Goal: Task Accomplishment & Management: Use online tool/utility

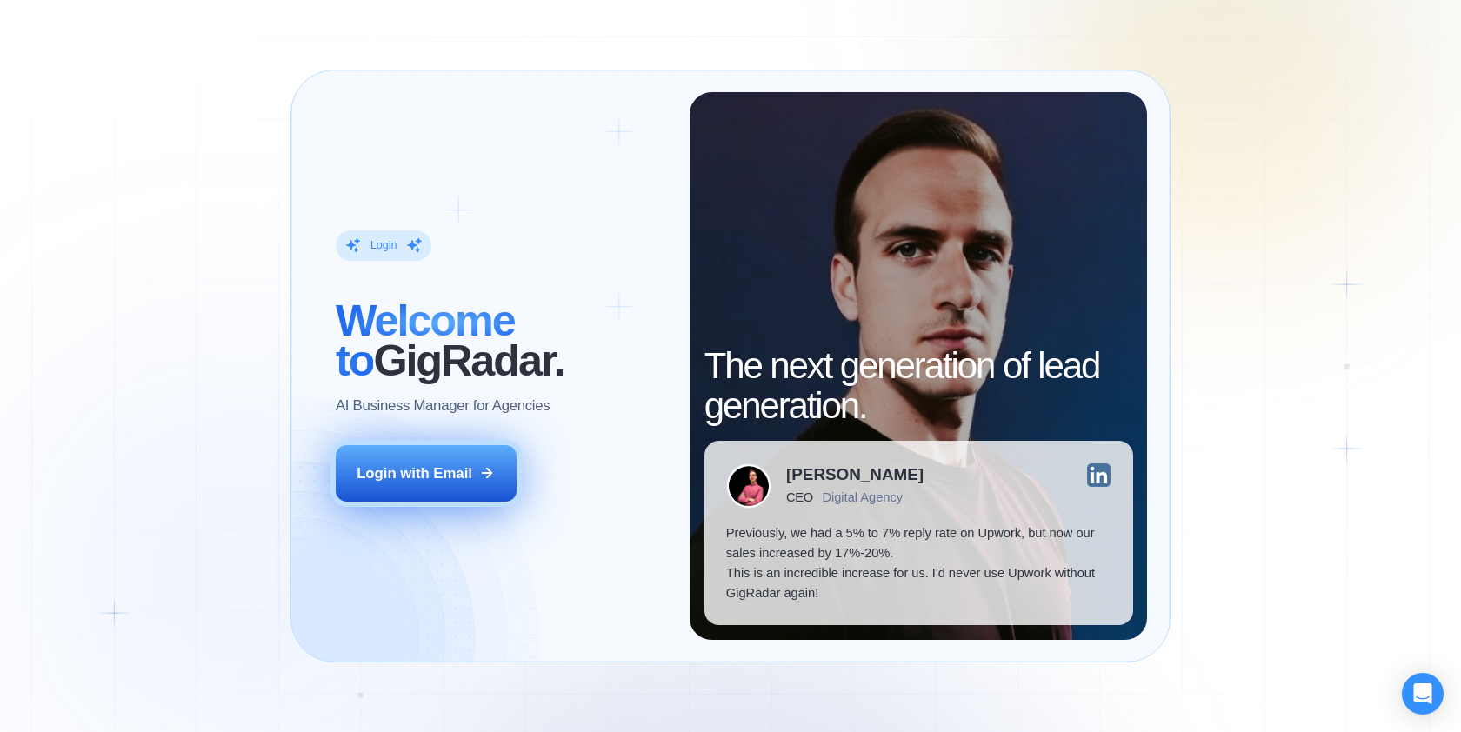
click at [461, 474] on div "Login with Email" at bounding box center [415, 474] width 116 height 20
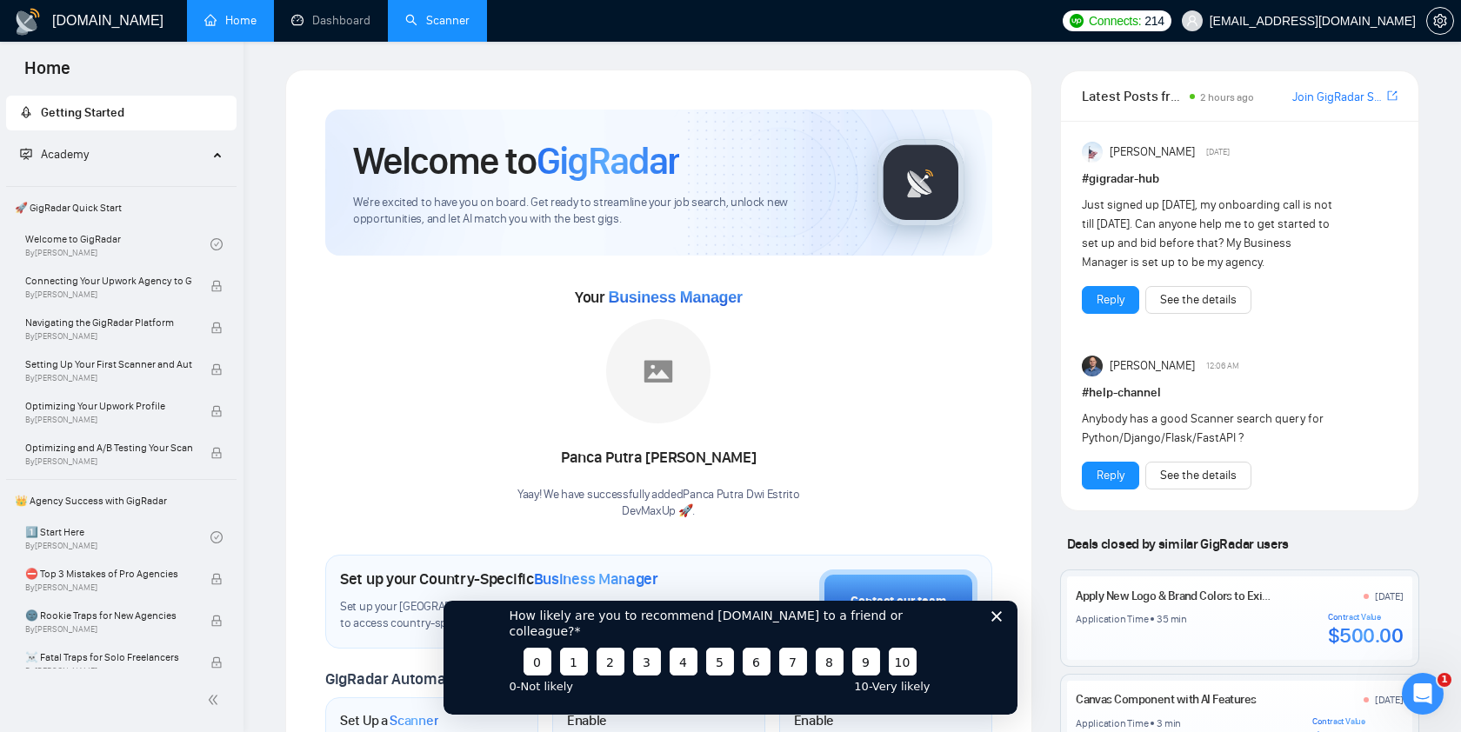
click at [442, 27] on link "Scanner" at bounding box center [437, 20] width 64 height 15
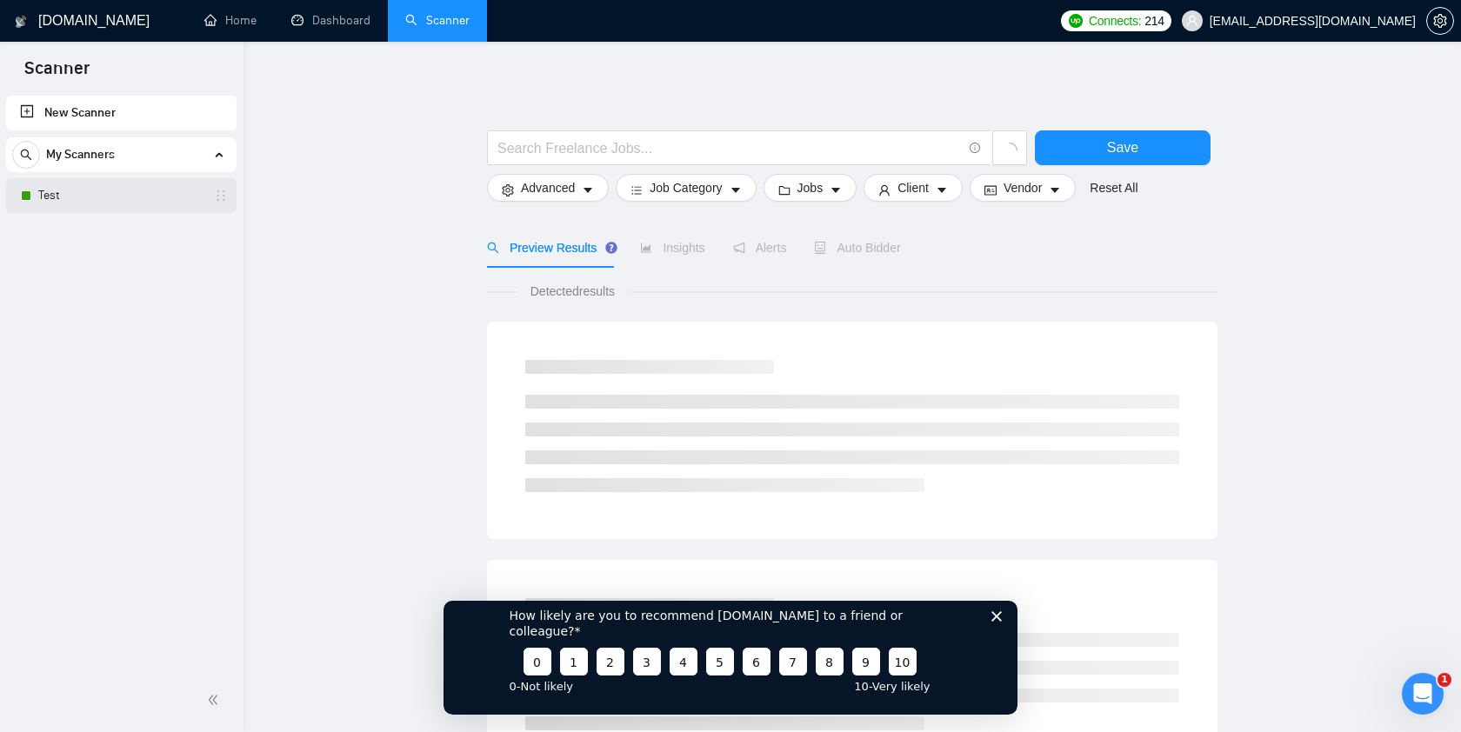
click at [113, 193] on link "Test" at bounding box center [120, 195] width 165 height 35
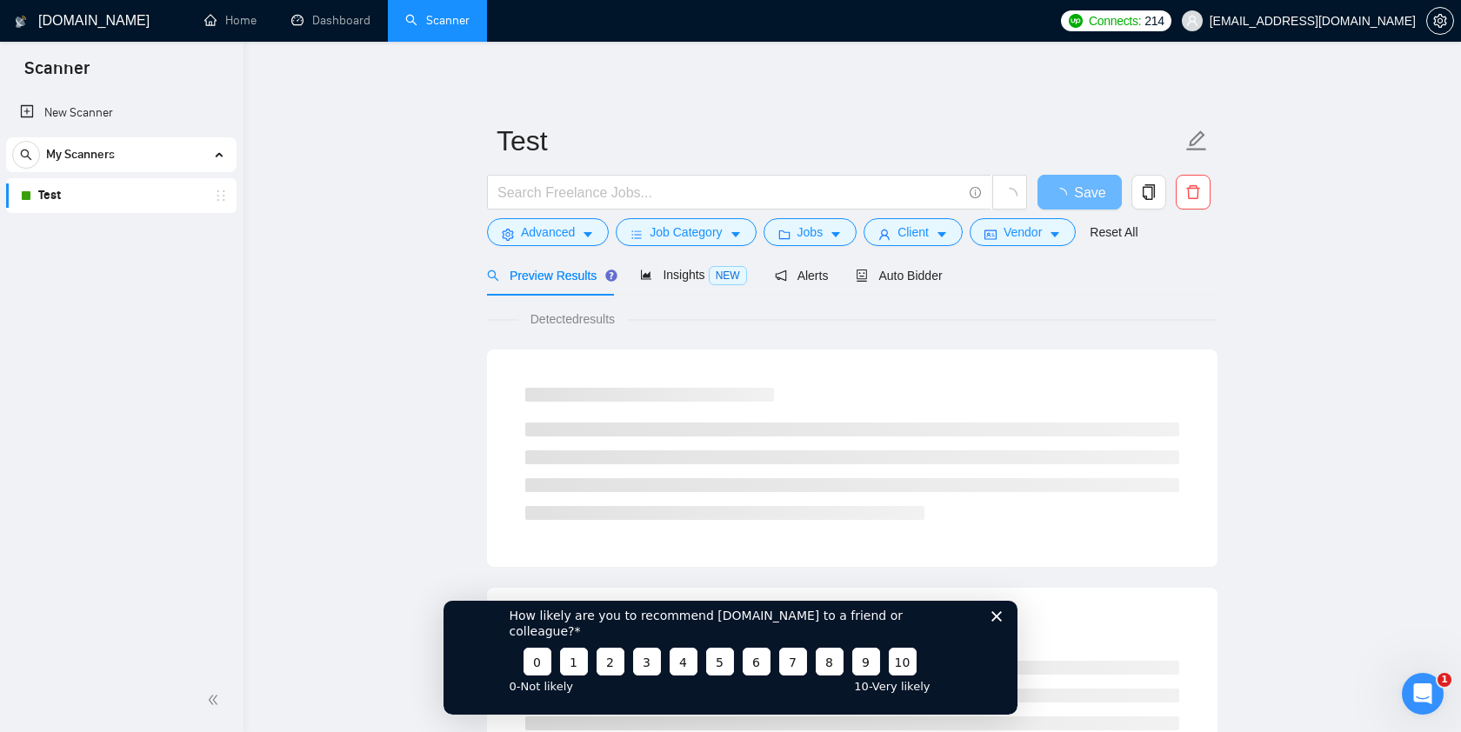
click at [997, 621] on polygon "Закрыть опрос" at bounding box center [996, 615] width 10 height 10
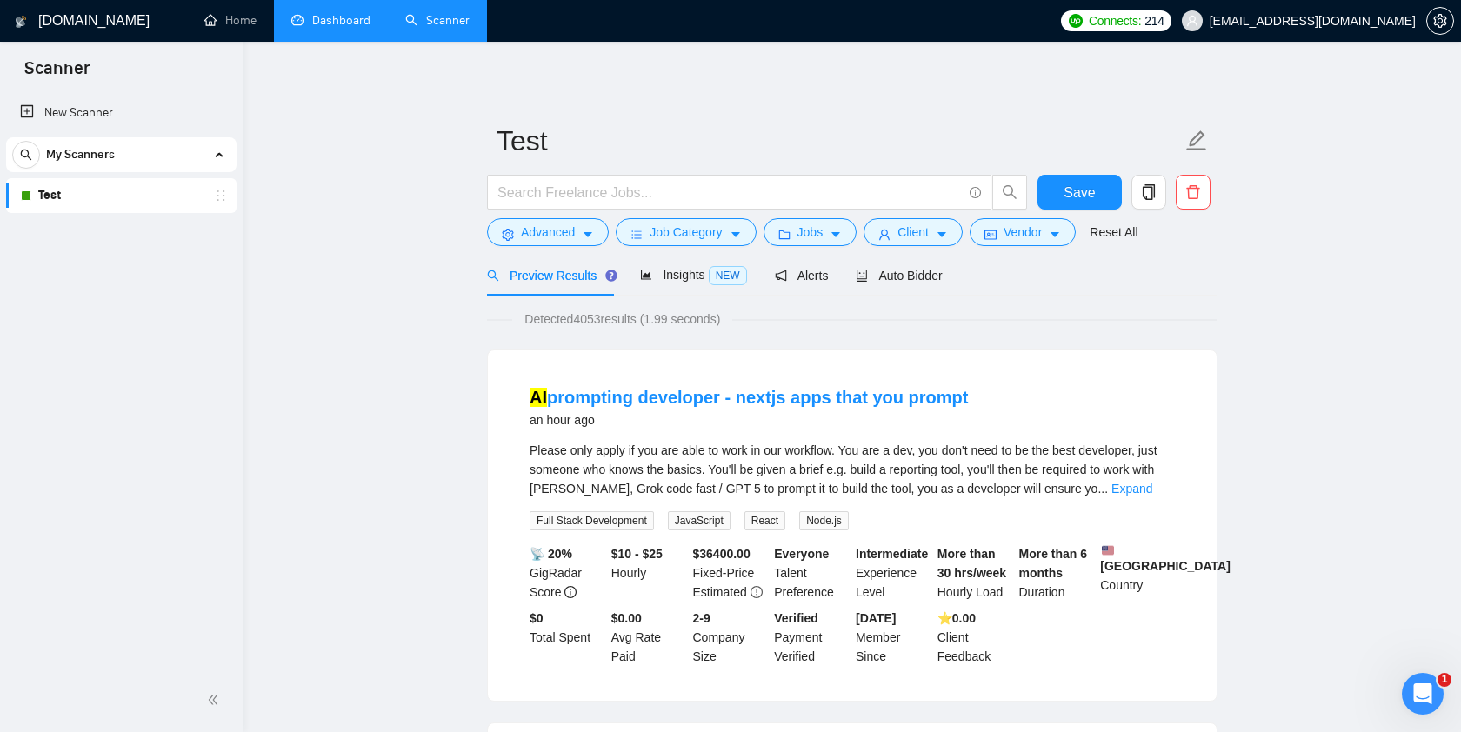
click at [355, 28] on link "Dashboard" at bounding box center [330, 20] width 79 height 15
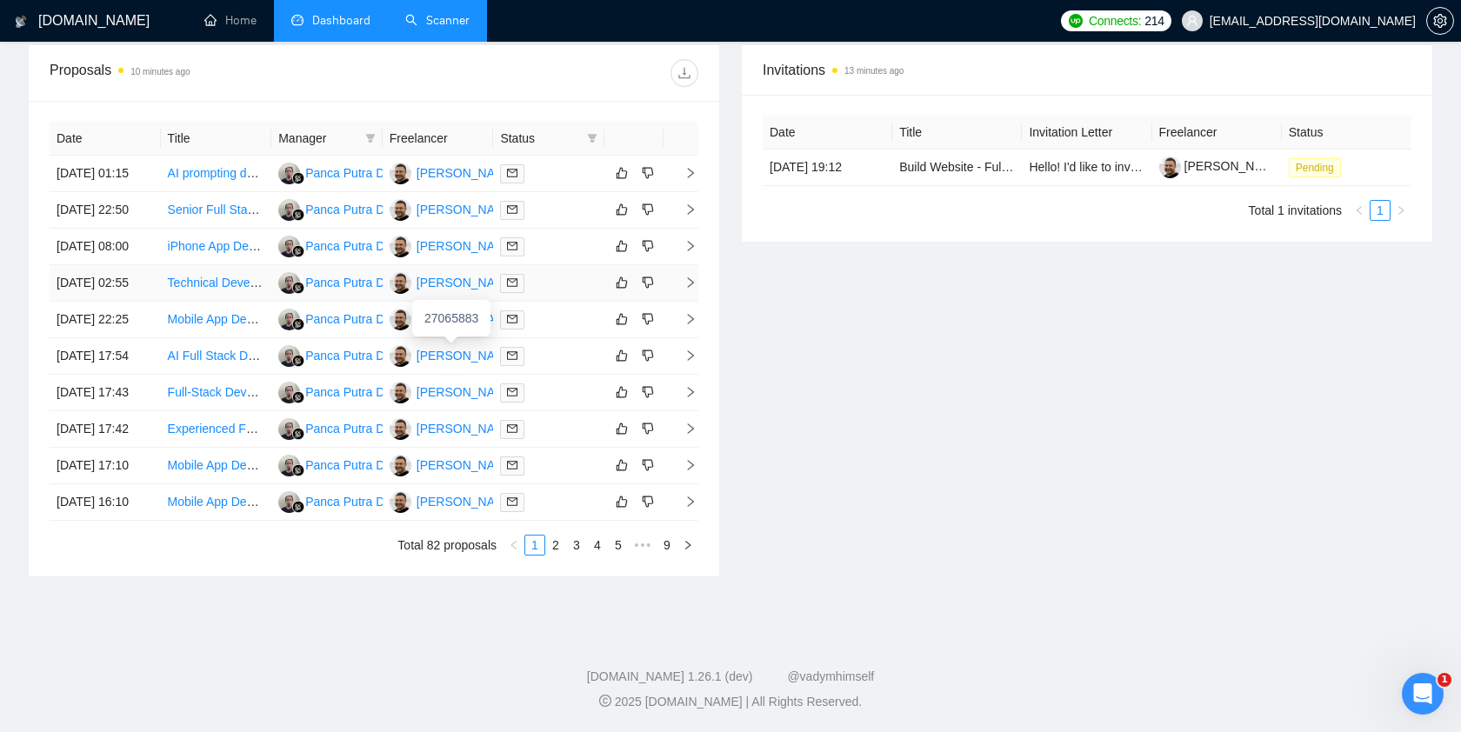
scroll to position [720, 0]
click at [561, 544] on link "2" at bounding box center [555, 545] width 19 height 19
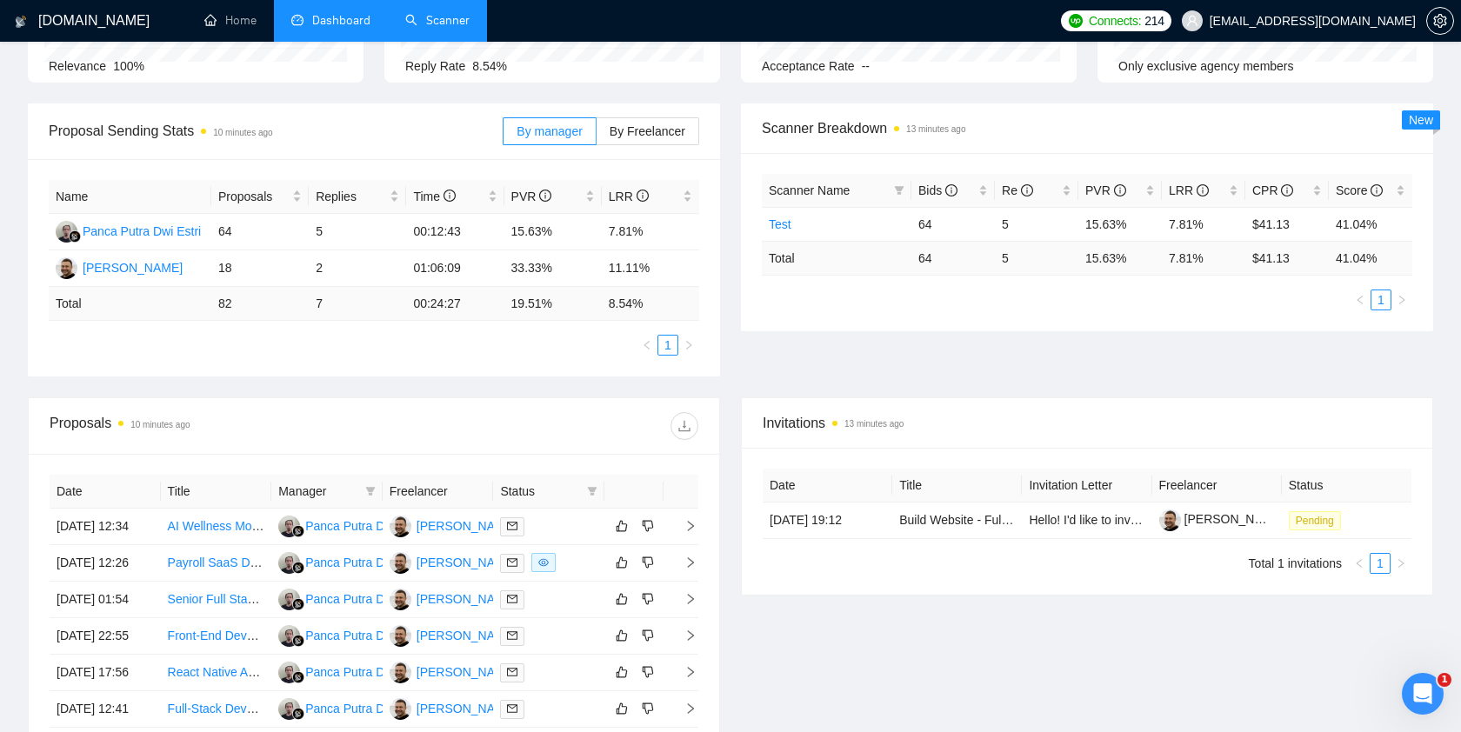
scroll to position [720, 0]
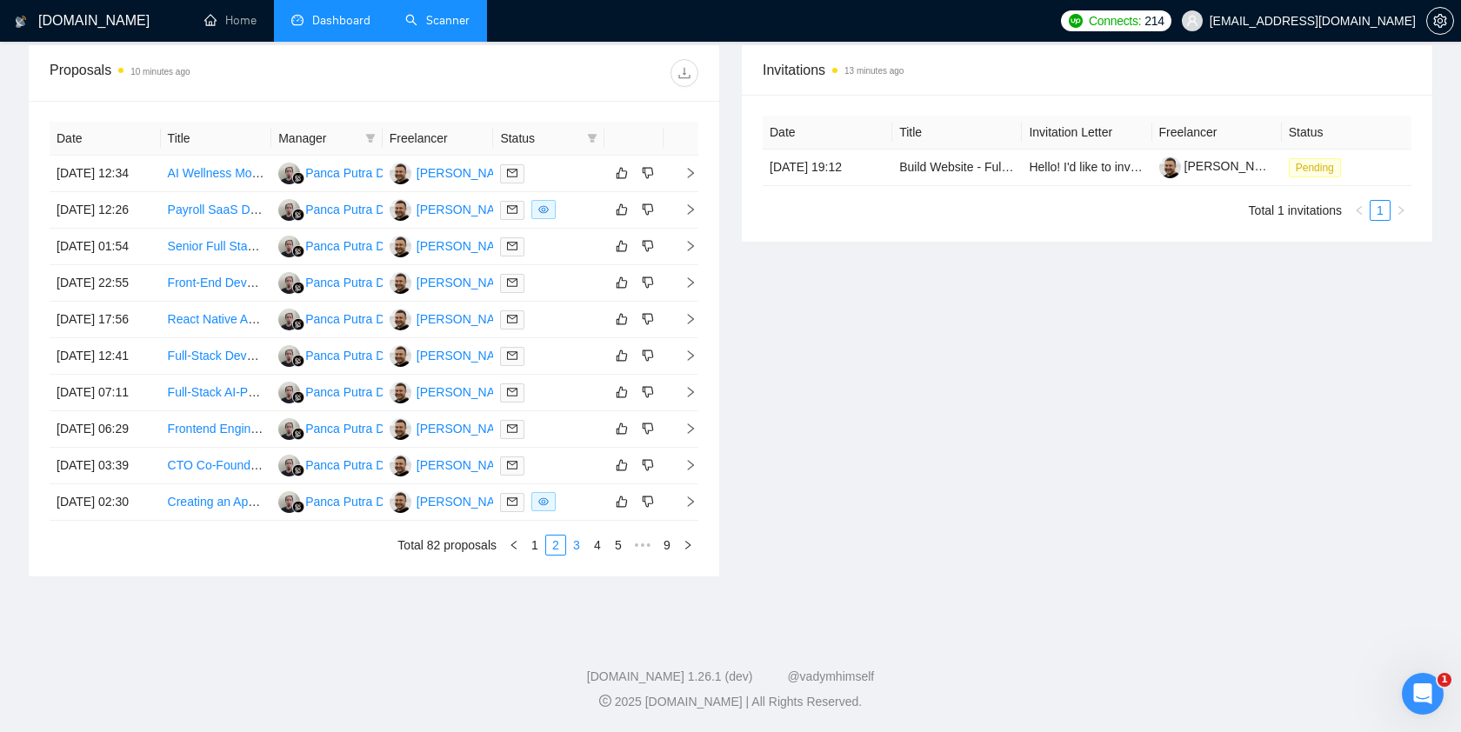
click at [574, 549] on link "3" at bounding box center [576, 545] width 19 height 19
click at [536, 545] on link "1" at bounding box center [534, 545] width 19 height 19
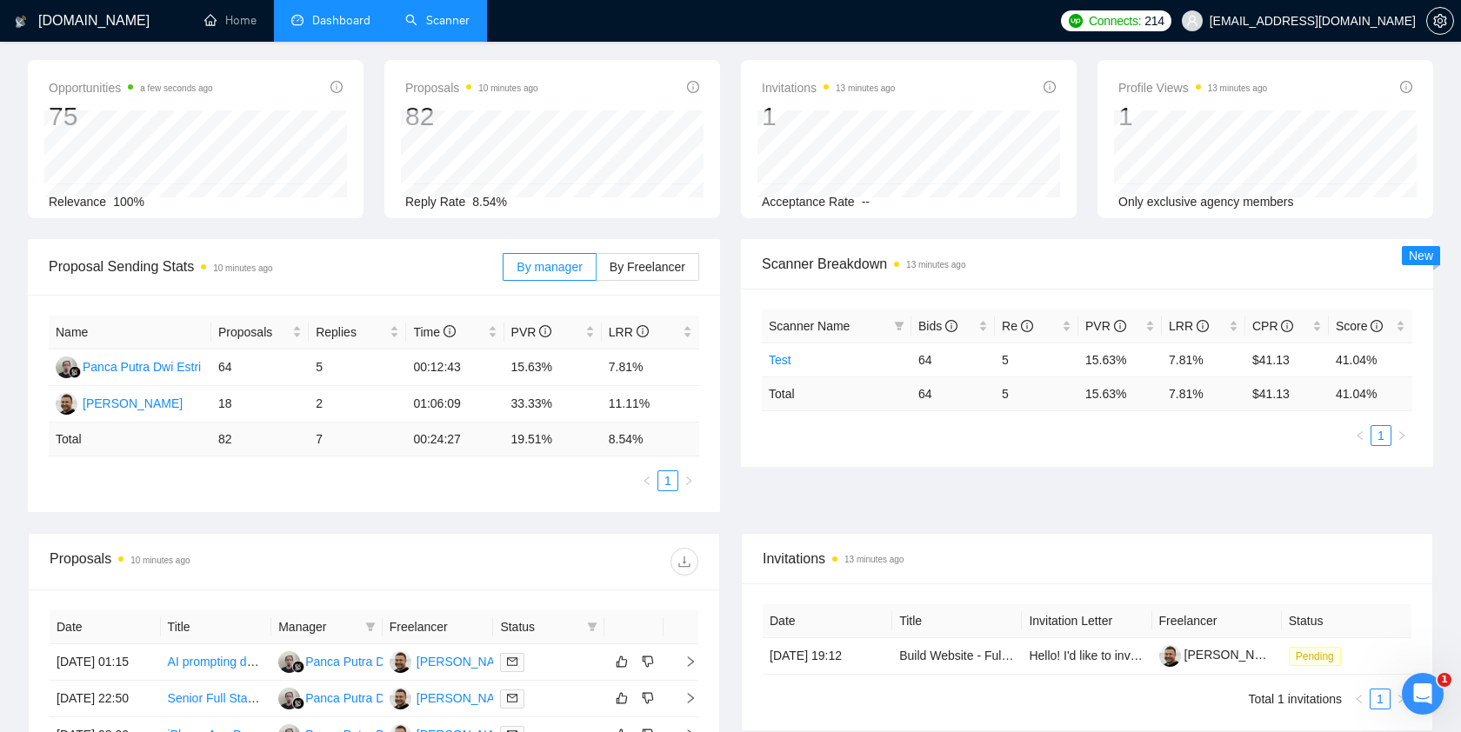
scroll to position [0, 0]
